Goal: Register for event/course

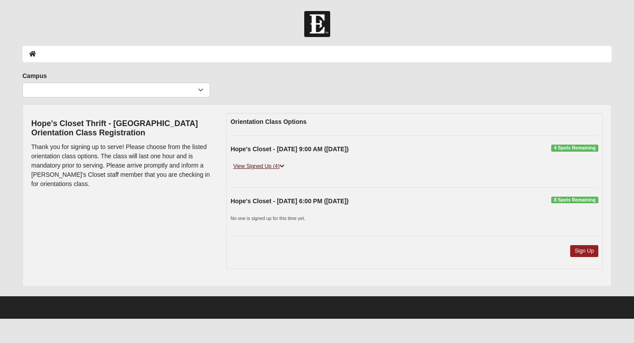
click at [284, 166] on icon at bounding box center [282, 165] width 5 height 5
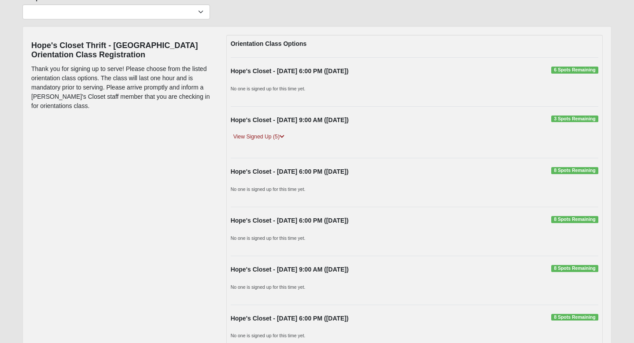
scroll to position [77, 0]
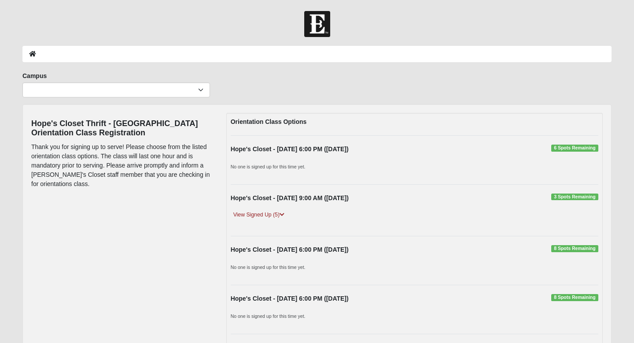
scroll to position [76, 0]
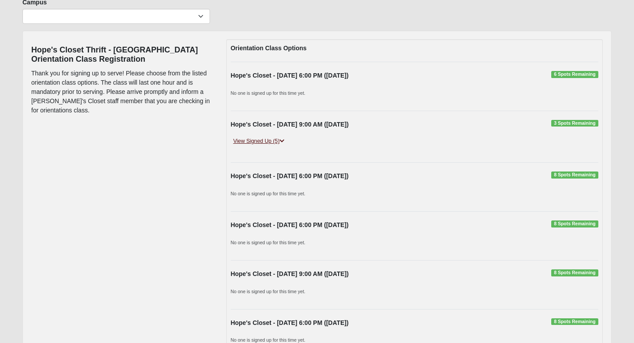
click at [254, 140] on link "View Signed Up (5)" at bounding box center [259, 141] width 56 height 9
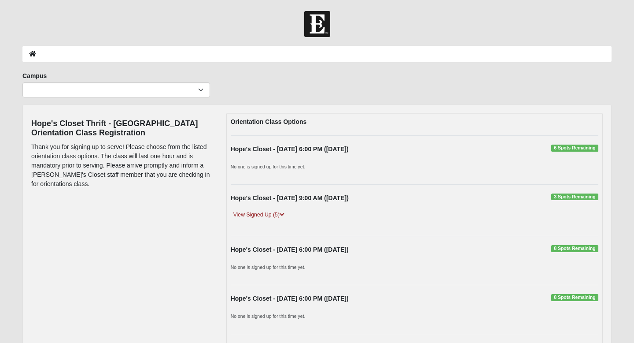
scroll to position [73, 0]
